Goal: Task Accomplishment & Management: Manage account settings

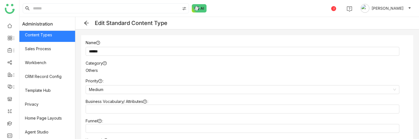
scroll to position [12, 0]
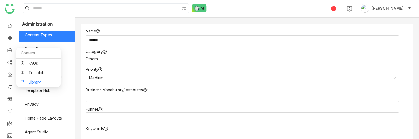
click at [38, 81] on link "Library" at bounding box center [38, 82] width 36 height 4
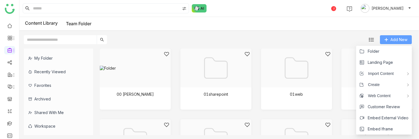
click at [399, 38] on span "Add New" at bounding box center [398, 40] width 17 height 6
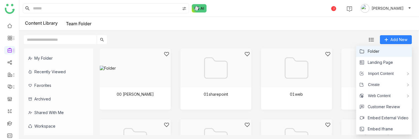
click at [380, 51] on li "Folder" at bounding box center [384, 51] width 56 height 11
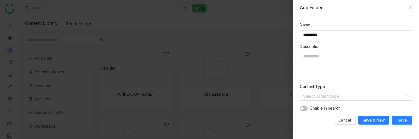
type input "**********"
click at [400, 117] on button "Save" at bounding box center [402, 119] width 20 height 9
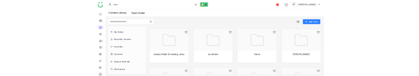
scroll to position [201, 0]
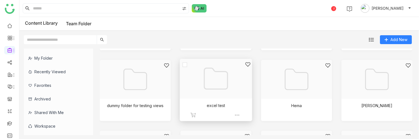
click at [220, 78] on div at bounding box center [213, 85] width 63 height 48
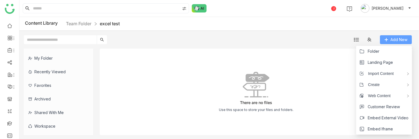
click at [398, 40] on span "Add New" at bounding box center [398, 40] width 17 height 6
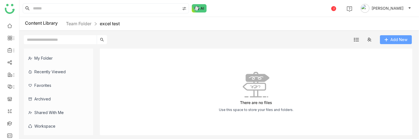
click at [397, 39] on span "Add New" at bounding box center [398, 40] width 17 height 6
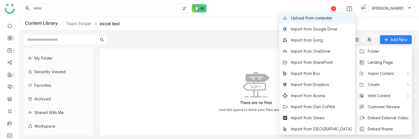
click at [323, 18] on span "Upload from computer" at bounding box center [311, 18] width 41 height 6
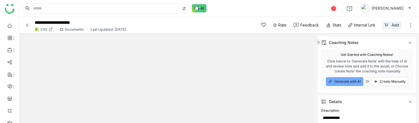
scroll to position [120, 0]
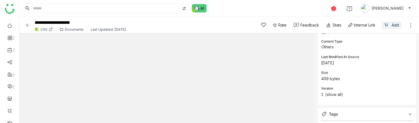
click at [304, 9] on div "1 [PERSON_NAME]" at bounding box center [218, 8] width 399 height 17
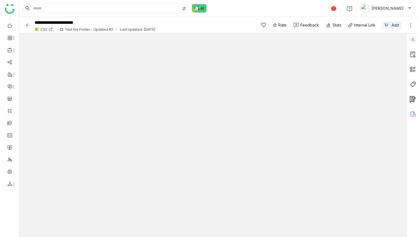
click at [410, 26] on icon at bounding box center [411, 26] width 6 height 6
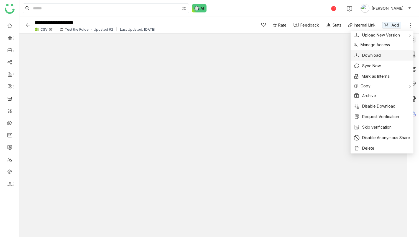
click at [375, 54] on span "Download" at bounding box center [371, 55] width 19 height 6
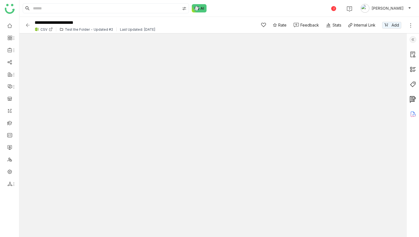
click at [411, 24] on icon at bounding box center [411, 26] width 6 height 6
